Goal: Find specific page/section: Find specific page/section

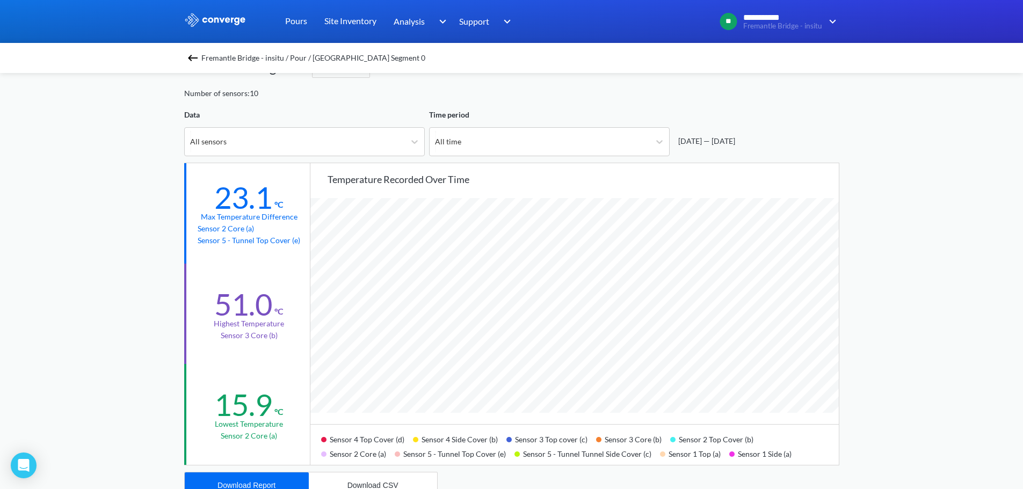
scroll to position [900, 1023]
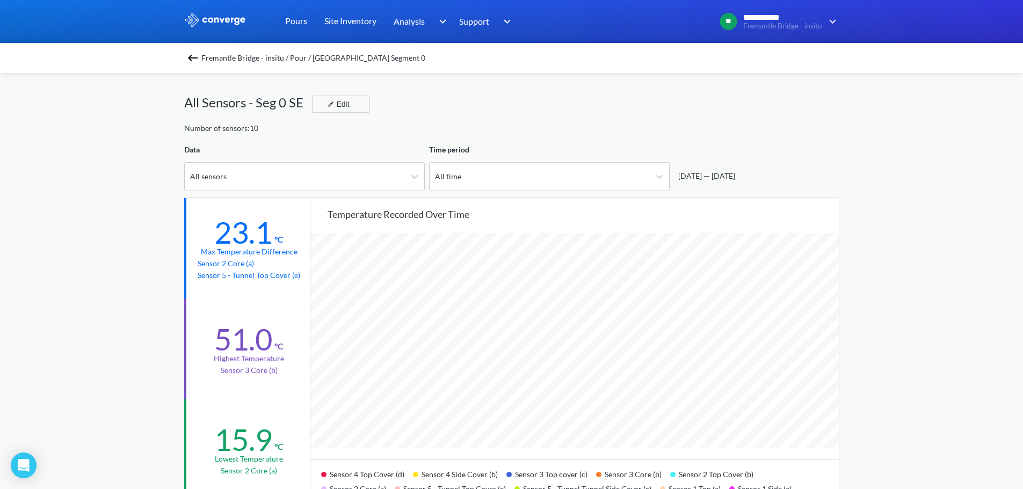
scroll to position [900, 1023]
click at [288, 175] on div "All sensors" at bounding box center [295, 177] width 220 height 28
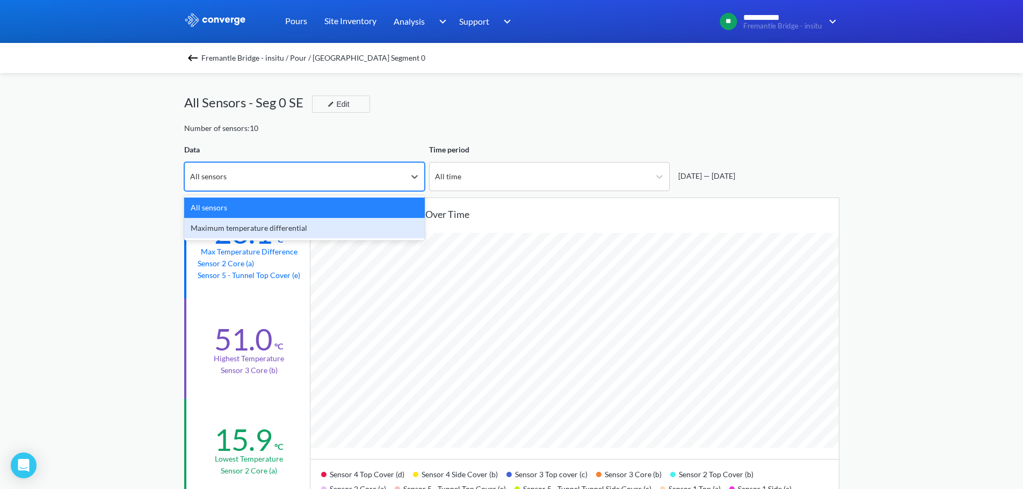
click at [269, 230] on div "Maximum temperature differential" at bounding box center [304, 228] width 241 height 20
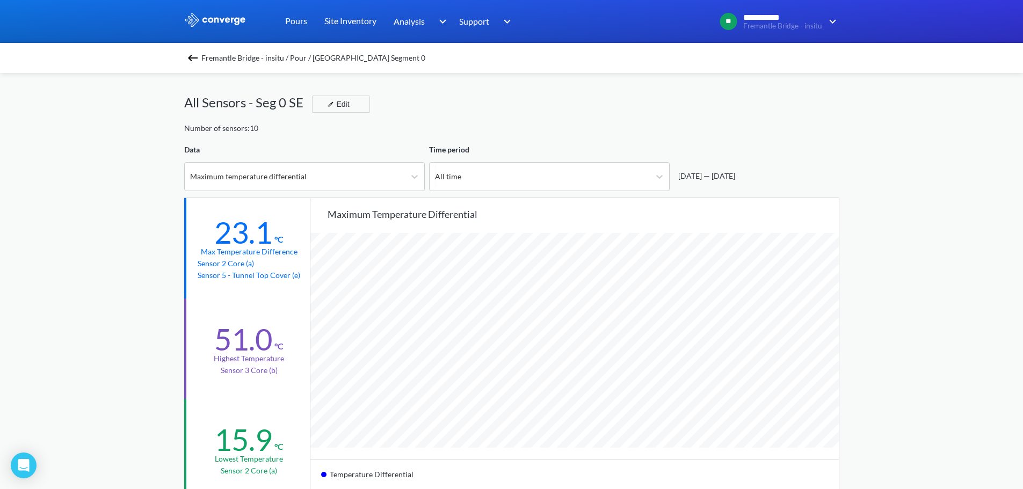
click at [458, 105] on div "All Sensors - Seg 0 SE Edit" at bounding box center [511, 107] width 655 height 30
click at [279, 151] on div "Data" at bounding box center [304, 150] width 241 height 12
click at [746, 100] on div "All Sensors - Seg 0 SE Edit" at bounding box center [511, 107] width 655 height 30
